Goal: Navigation & Orientation: Find specific page/section

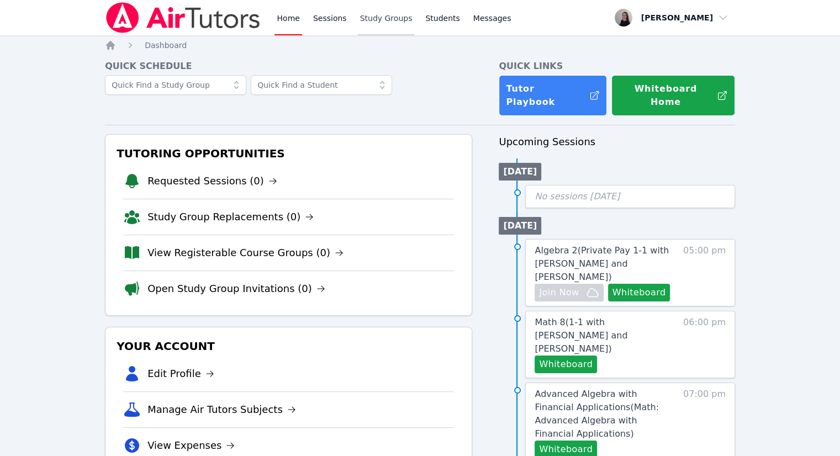
drag, startPoint x: 352, startPoint y: 26, endPoint x: 323, endPoint y: 20, distance: 30.3
click at [358, 26] on link "Study Groups" at bounding box center [386, 17] width 57 height 35
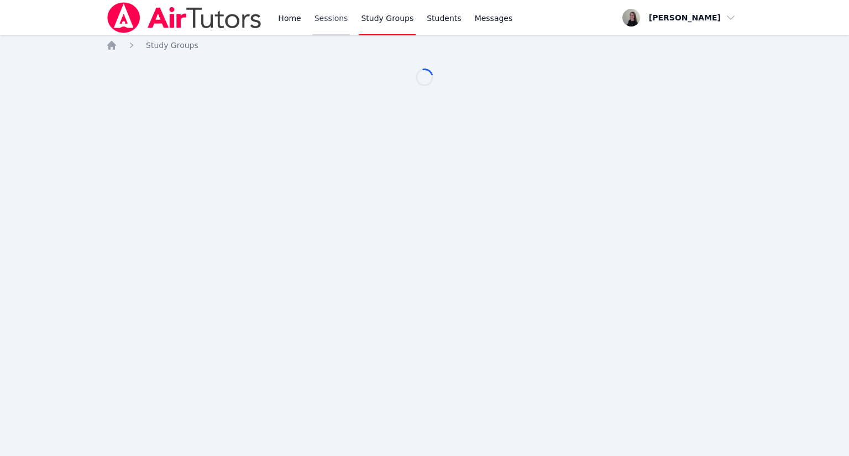
click at [320, 19] on link "Sessions" at bounding box center [331, 17] width 38 height 35
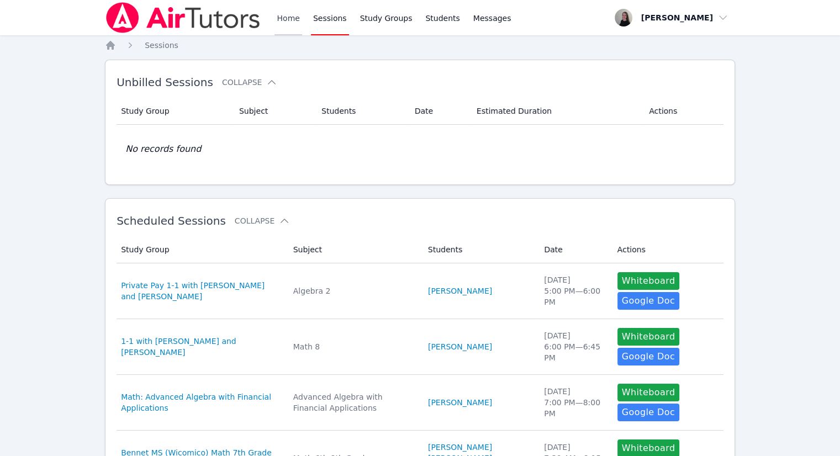
click at [286, 21] on link "Home" at bounding box center [288, 17] width 27 height 35
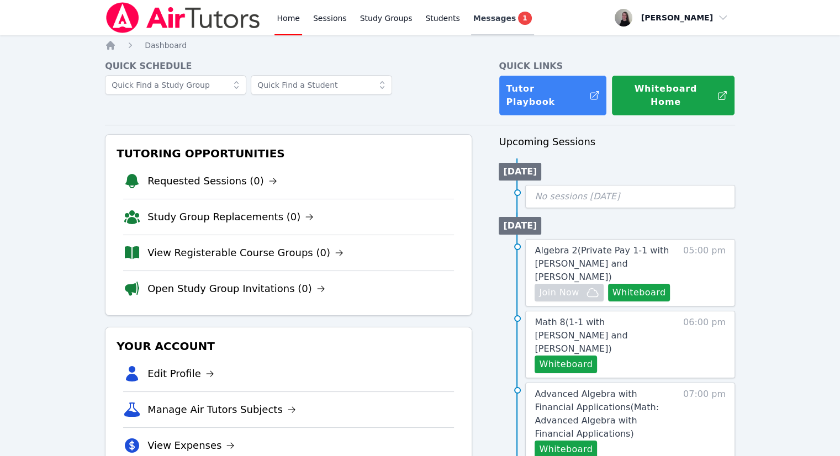
click at [475, 17] on span "Messages" at bounding box center [494, 18] width 43 height 11
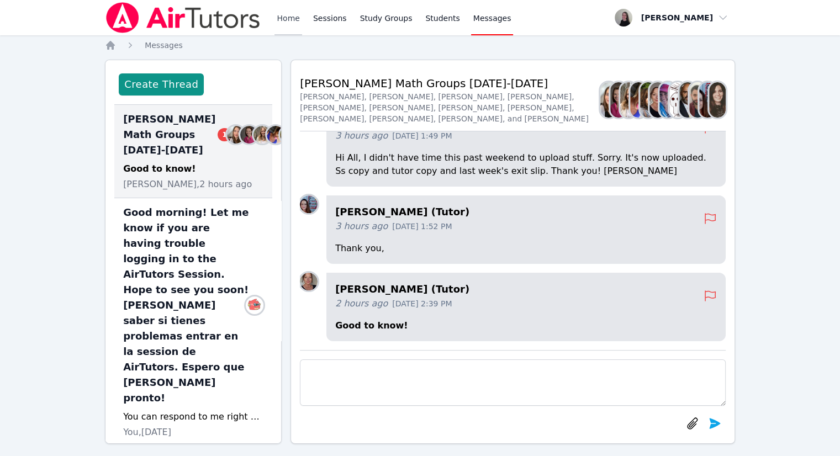
click at [287, 18] on link "Home" at bounding box center [288, 17] width 27 height 35
